Goal: Complete application form

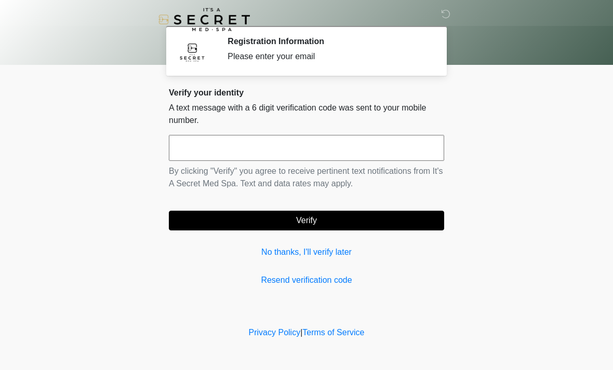
click at [308, 139] on input "text" at bounding box center [306, 148] width 275 height 26
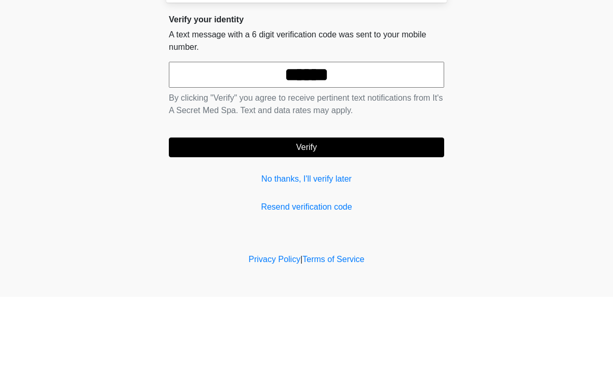
type input "******"
click at [370, 211] on button "Verify" at bounding box center [306, 221] width 275 height 20
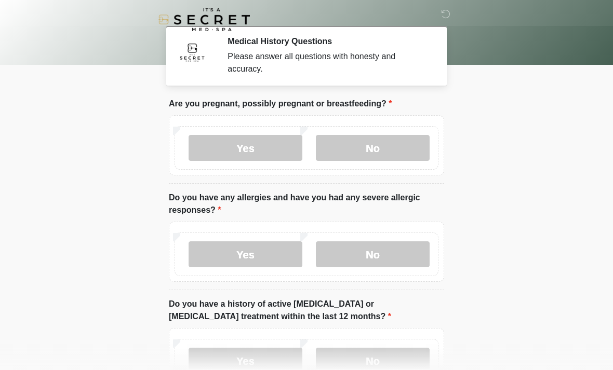
click at [407, 147] on label "No" at bounding box center [373, 148] width 114 height 26
click at [394, 267] on label "No" at bounding box center [373, 254] width 114 height 26
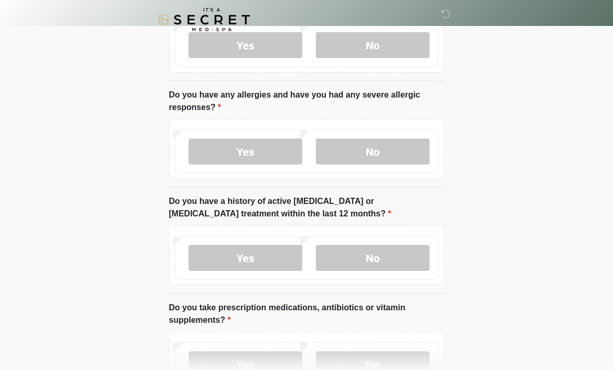
scroll to position [112, 0]
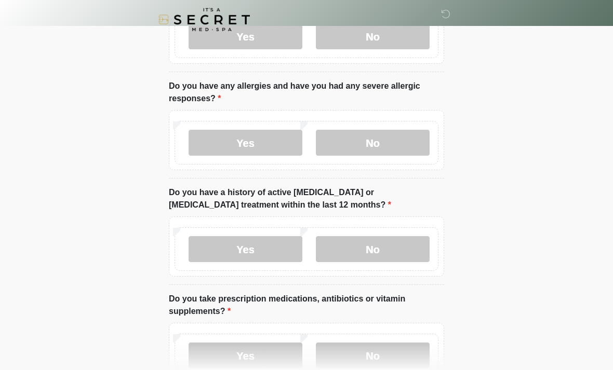
click at [403, 246] on label "No" at bounding box center [373, 249] width 114 height 26
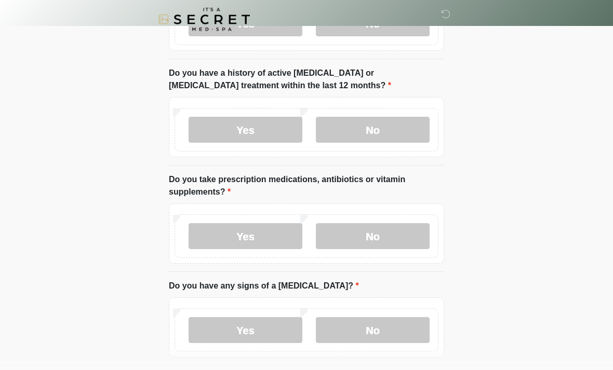
scroll to position [235, 0]
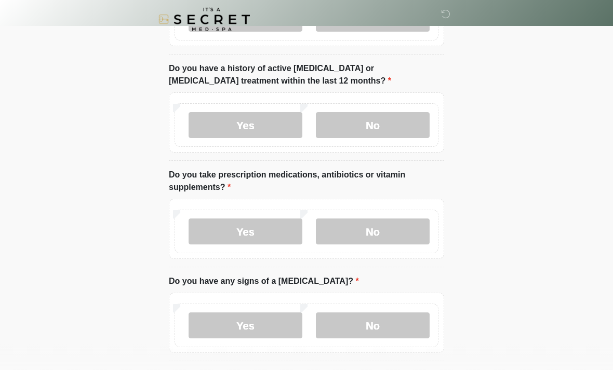
click at [396, 235] on label "No" at bounding box center [373, 232] width 114 height 26
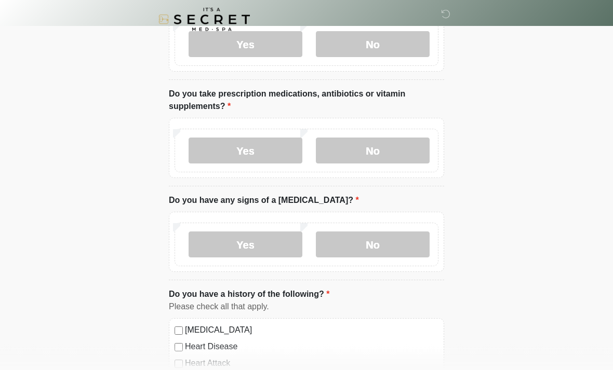
scroll to position [324, 0]
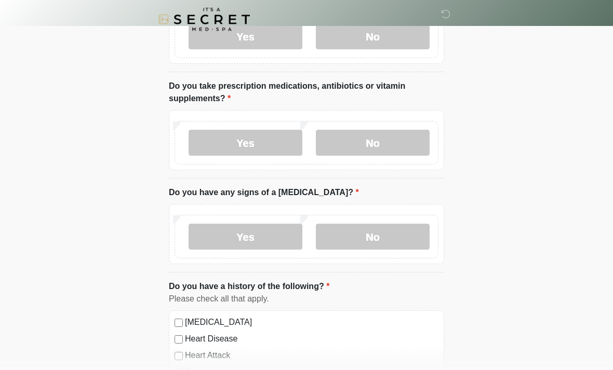
click at [396, 241] on label "No" at bounding box center [373, 237] width 114 height 26
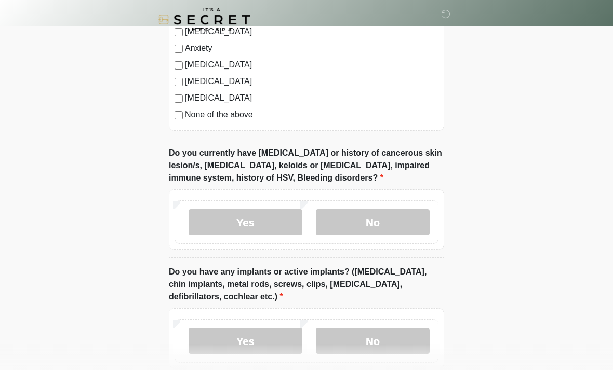
scroll to position [722, 0]
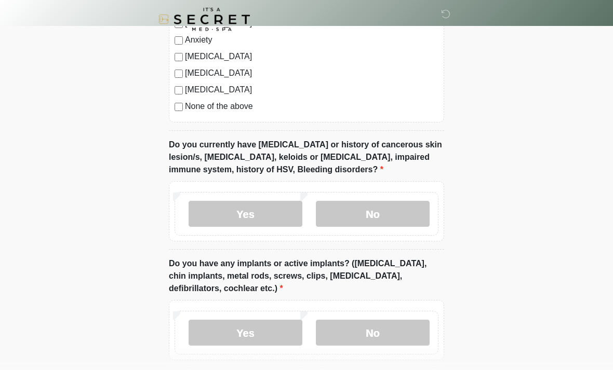
click at [386, 219] on label "No" at bounding box center [373, 214] width 114 height 26
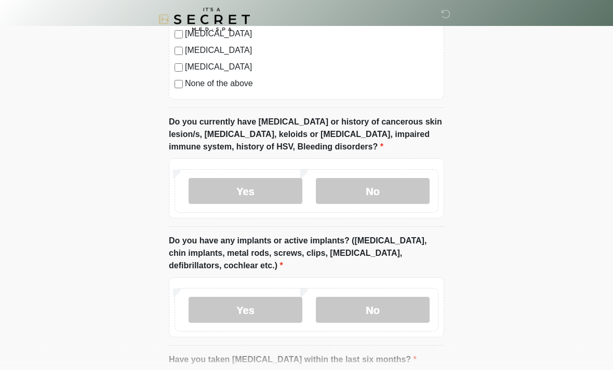
scroll to position [747, 0]
click at [265, 310] on label "Yes" at bounding box center [245, 309] width 114 height 26
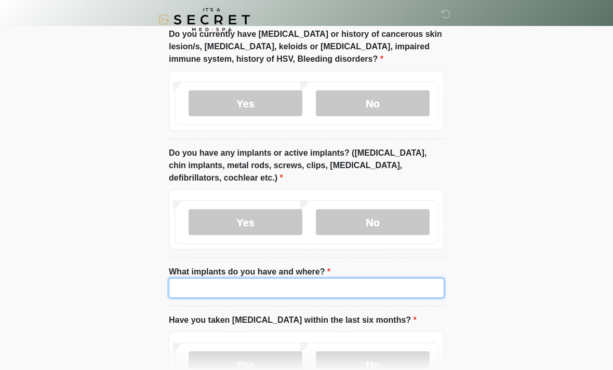
click at [380, 295] on input "What implants do you have and where?" at bounding box center [306, 288] width 275 height 20
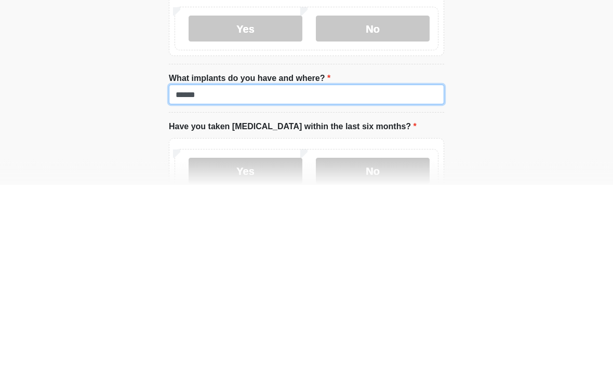
type input "******"
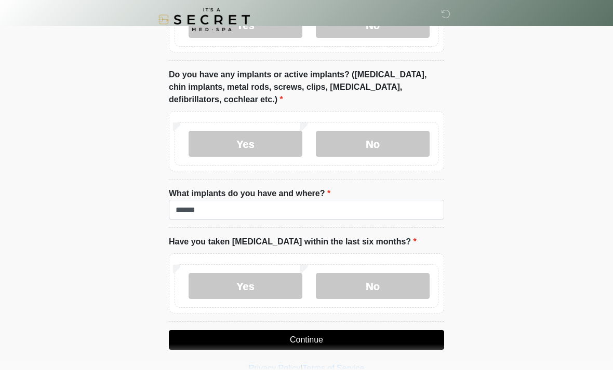
click at [390, 287] on label "No" at bounding box center [373, 286] width 114 height 26
click at [373, 341] on button "Continue" at bounding box center [306, 340] width 275 height 20
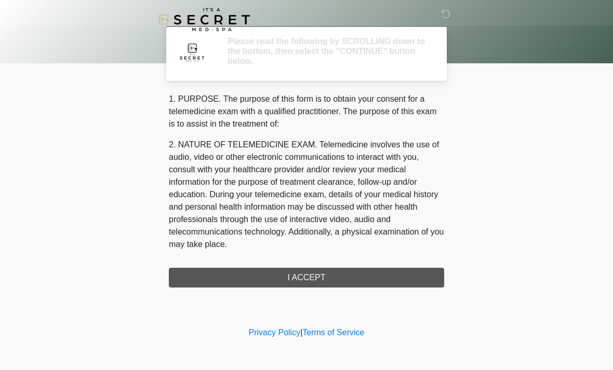
scroll to position [0, 0]
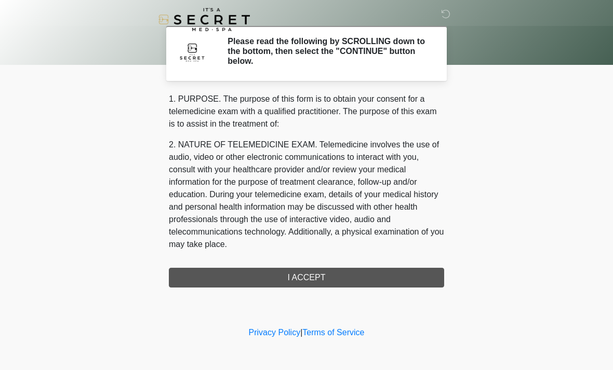
click at [378, 278] on div "1. PURPOSE. The purpose of this form is to obtain your consent for a telemedici…" at bounding box center [306, 190] width 275 height 195
click at [331, 277] on div "1. PURPOSE. The purpose of this form is to obtain your consent for a telemedici…" at bounding box center [306, 190] width 275 height 195
click at [320, 282] on div "1. PURPOSE. The purpose of this form is to obtain your consent for a telemedici…" at bounding box center [306, 190] width 275 height 195
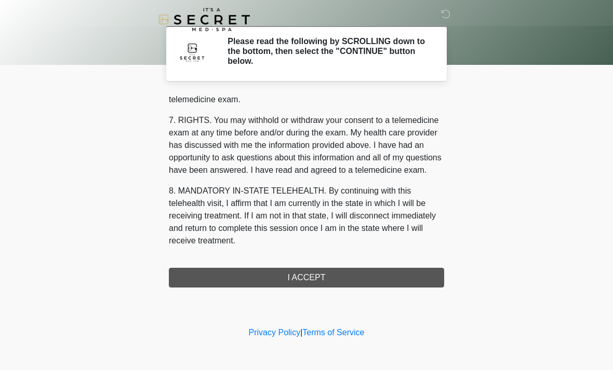
scroll to position [440, 0]
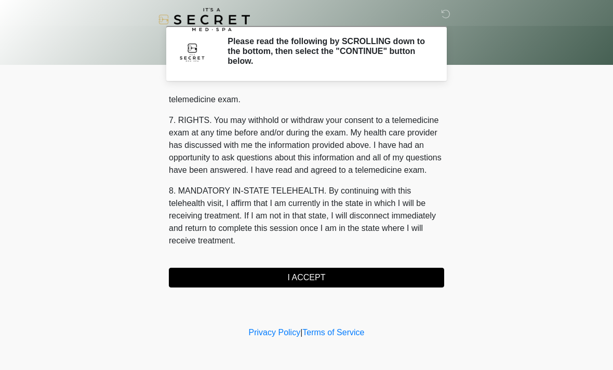
click at [310, 279] on button "I ACCEPT" at bounding box center [306, 278] width 275 height 20
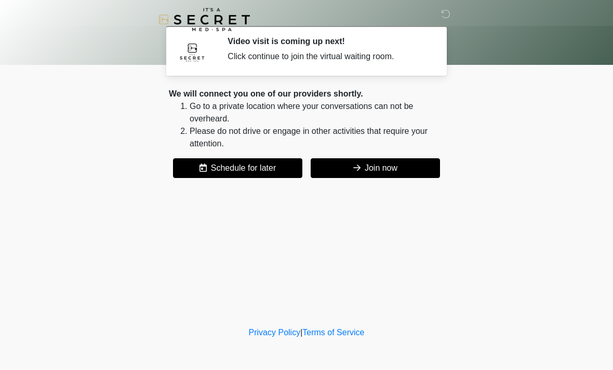
click at [398, 175] on button "Join now" at bounding box center [374, 168] width 129 height 20
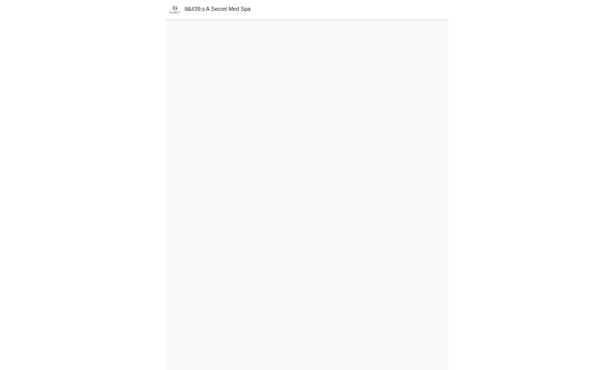
scroll to position [3, 0]
